Goal: Task Accomplishment & Management: Use online tool/utility

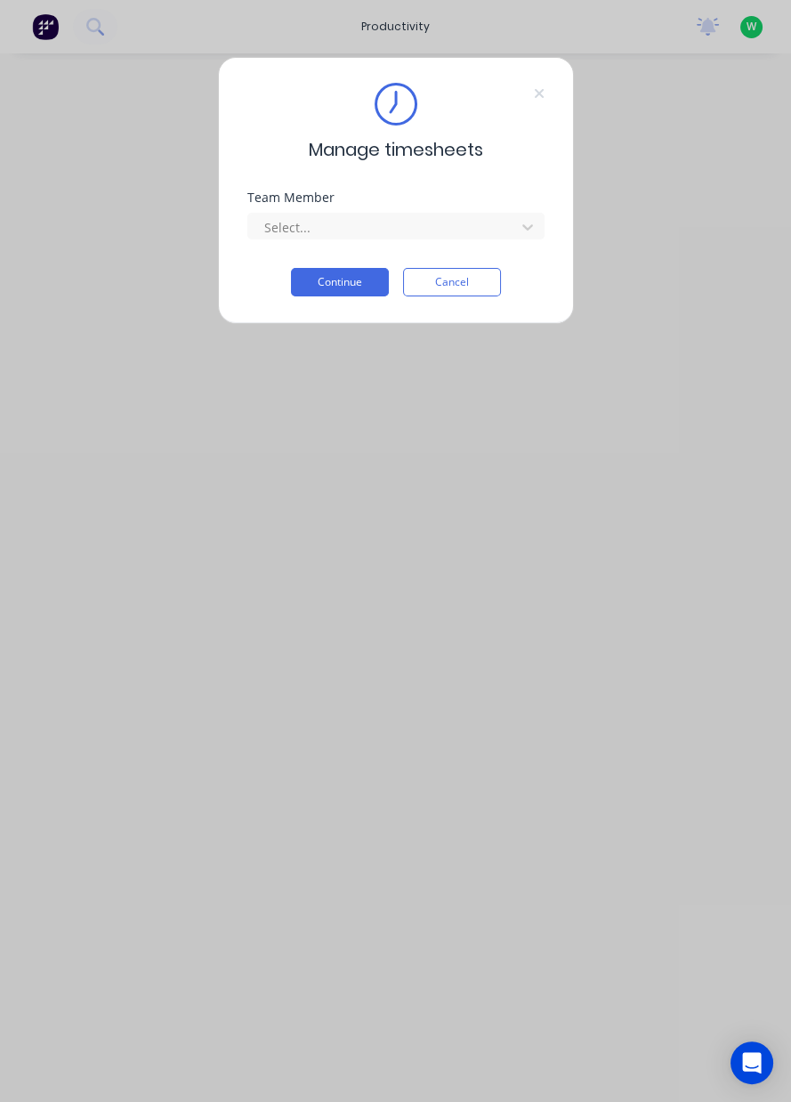
click at [349, 277] on button "Continue" at bounding box center [340, 282] width 98 height 28
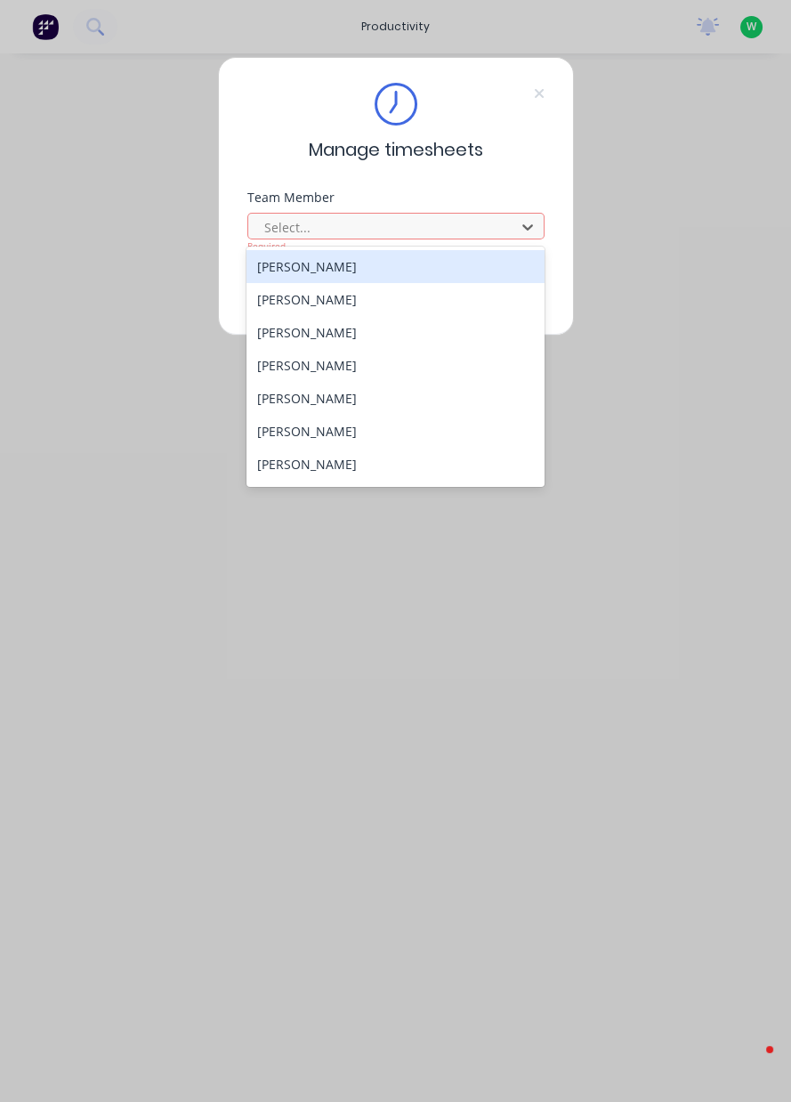
click at [355, 280] on div "[PERSON_NAME]" at bounding box center [395, 266] width 298 height 33
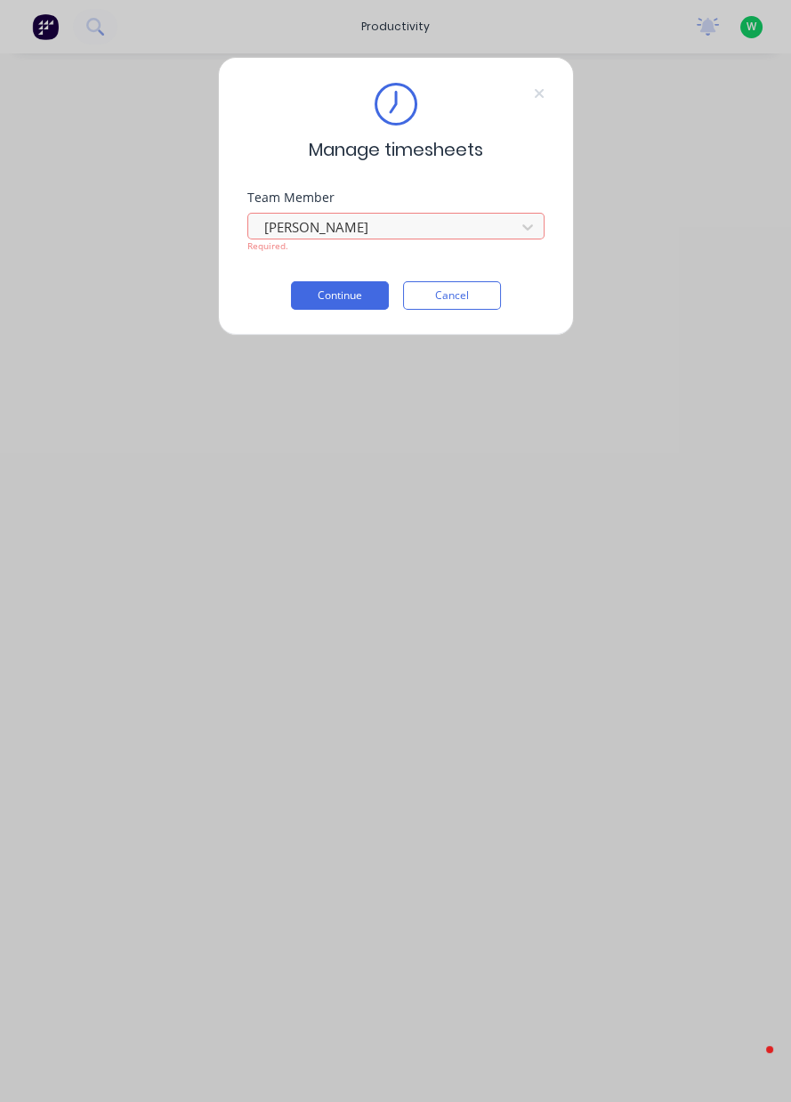
click at [353, 298] on button "Continue" at bounding box center [340, 295] width 98 height 28
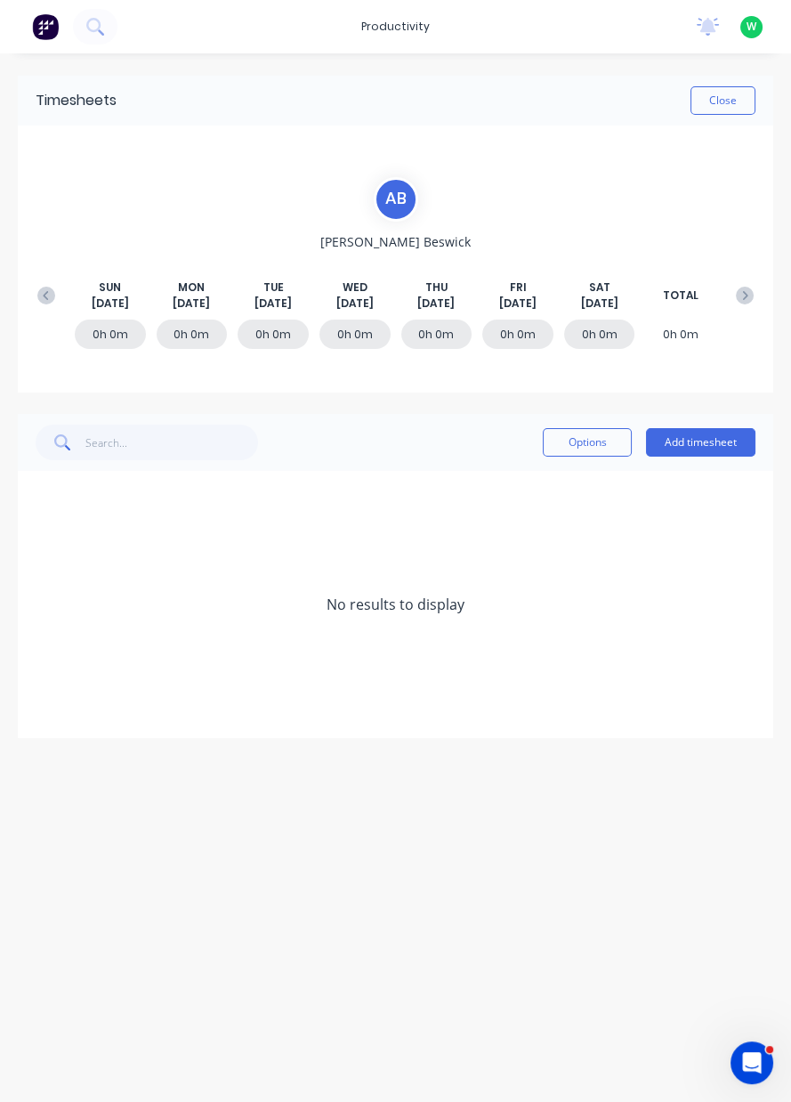
click at [722, 444] on button "Add timesheet" at bounding box center [700, 442] width 109 height 28
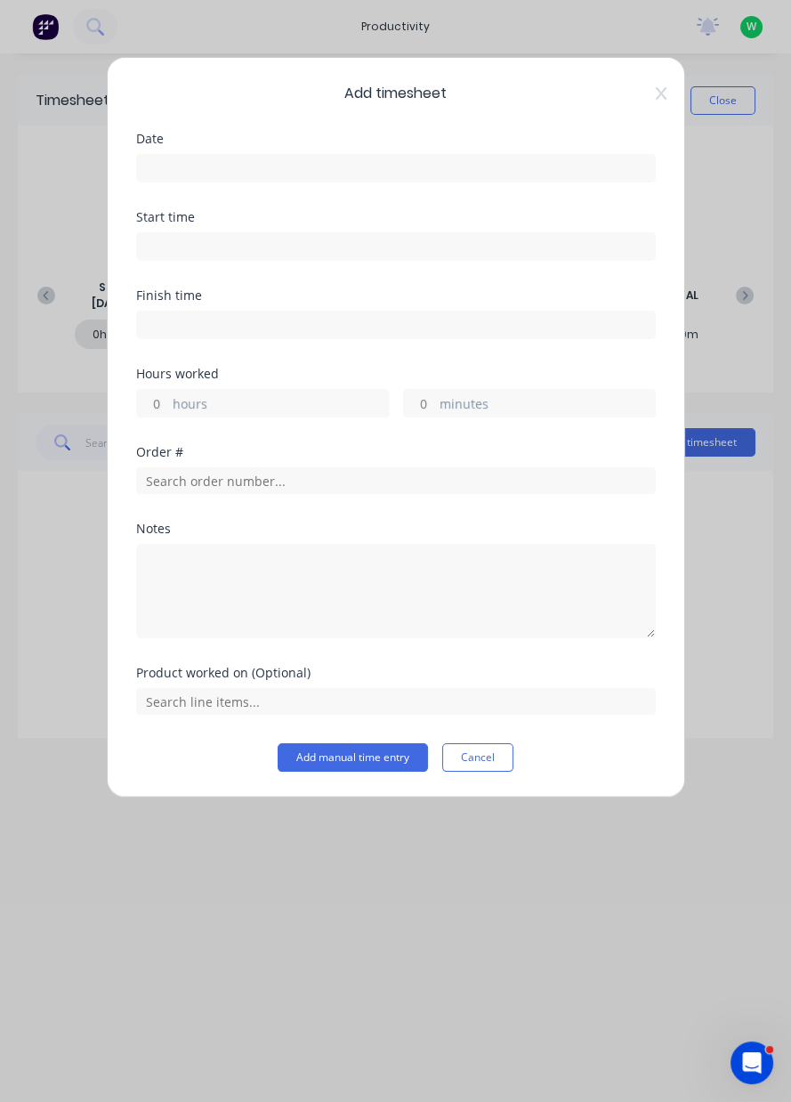
click at [513, 747] on button "Cancel" at bounding box center [477, 757] width 71 height 28
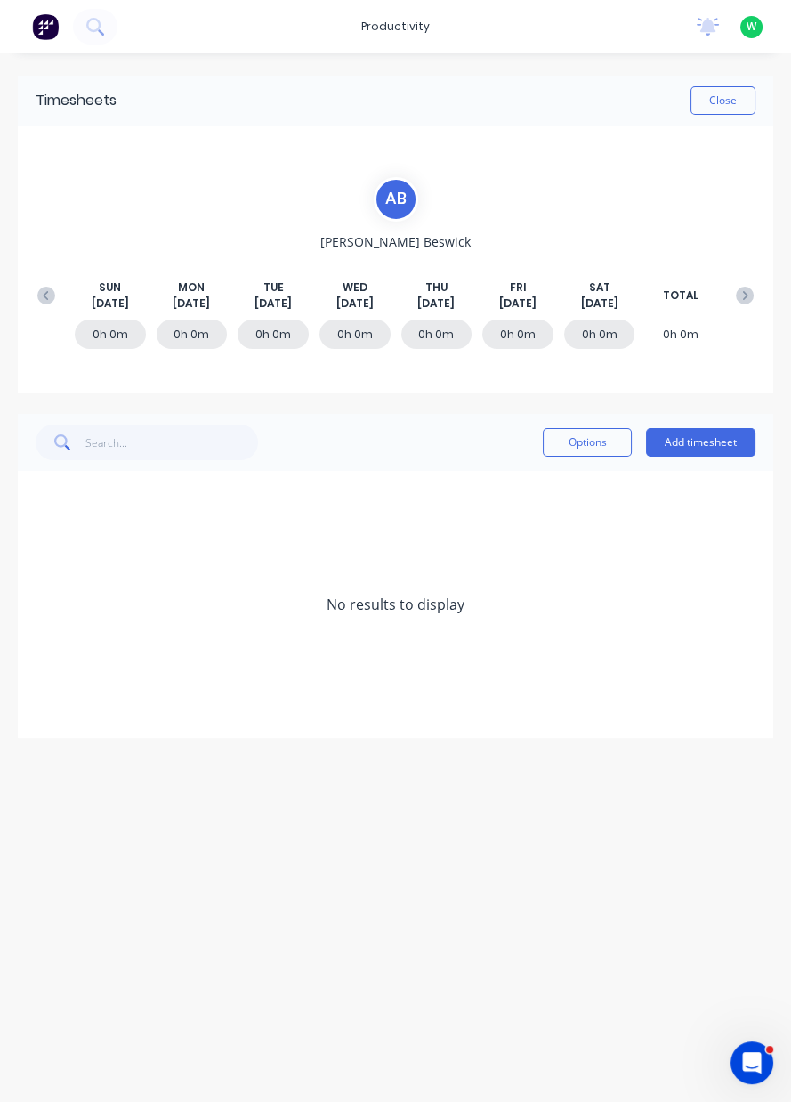
click at [736, 101] on button "Close" at bounding box center [722, 100] width 65 height 28
